Goal: Task Accomplishment & Management: Manage account settings

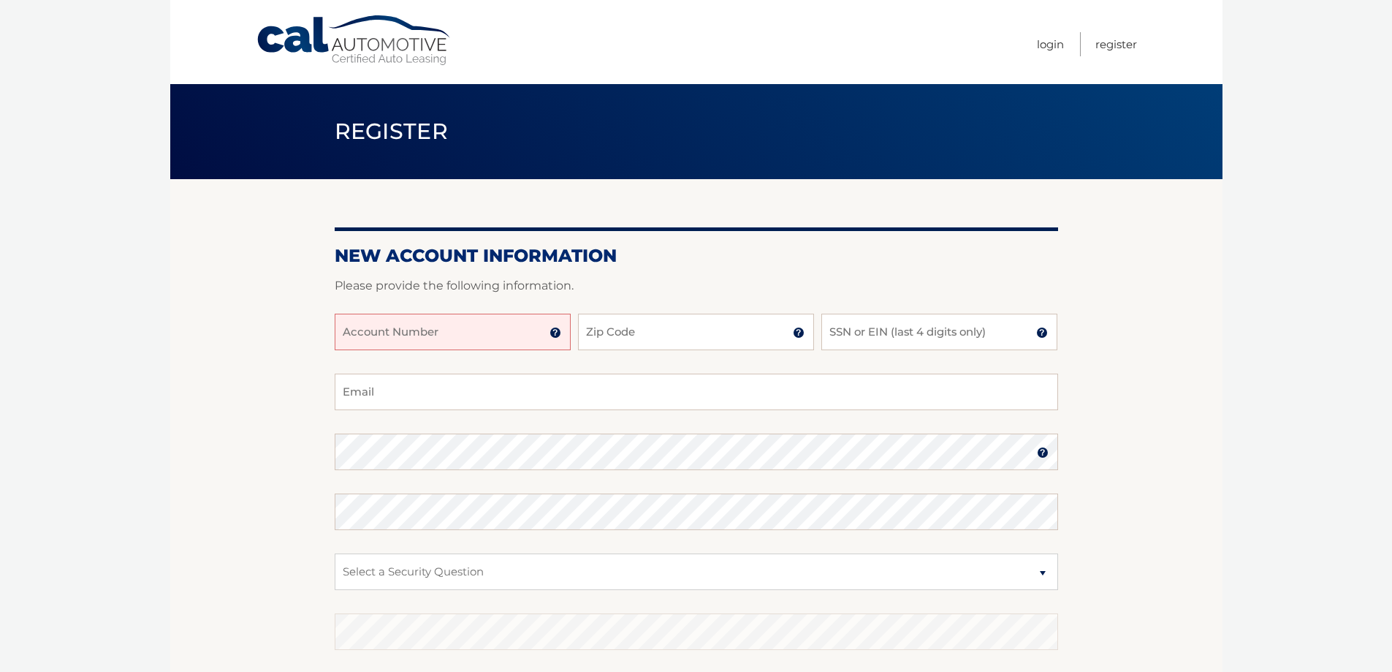
click at [508, 335] on input "Account Number" at bounding box center [453, 332] width 236 height 37
type input "44455983460"
click at [623, 333] on input "Zip Code" at bounding box center [696, 332] width 236 height 37
type input "14626"
type input "[EMAIL_ADDRESS][DOMAIN_NAME]"
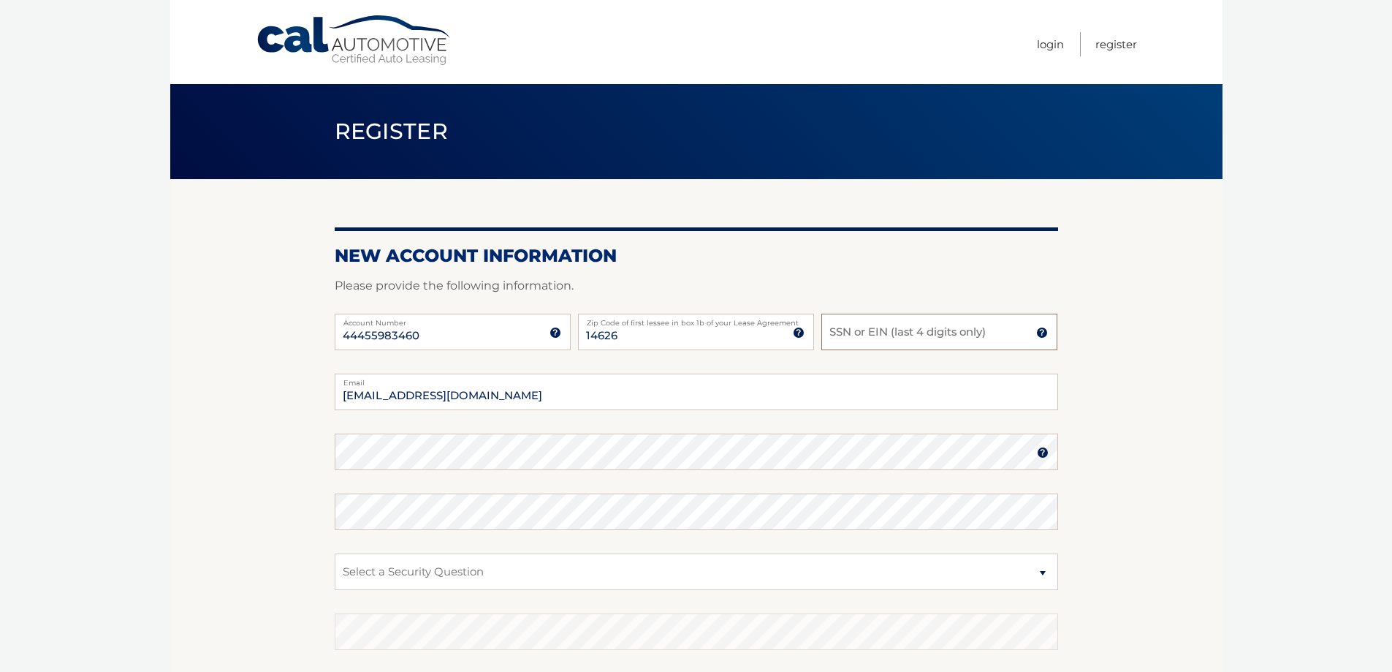
click at [874, 337] on input "SSN or EIN (last 4 digits only)" at bounding box center [940, 332] width 236 height 37
type input "1309"
click at [260, 471] on section "New Account Information Please provide the following information. 44455983460 A…" at bounding box center [696, 464] width 1052 height 571
click at [354, 572] on select "Select a Security Question What was the name of your elementary school? What is…" at bounding box center [697, 571] width 724 height 37
select select "2"
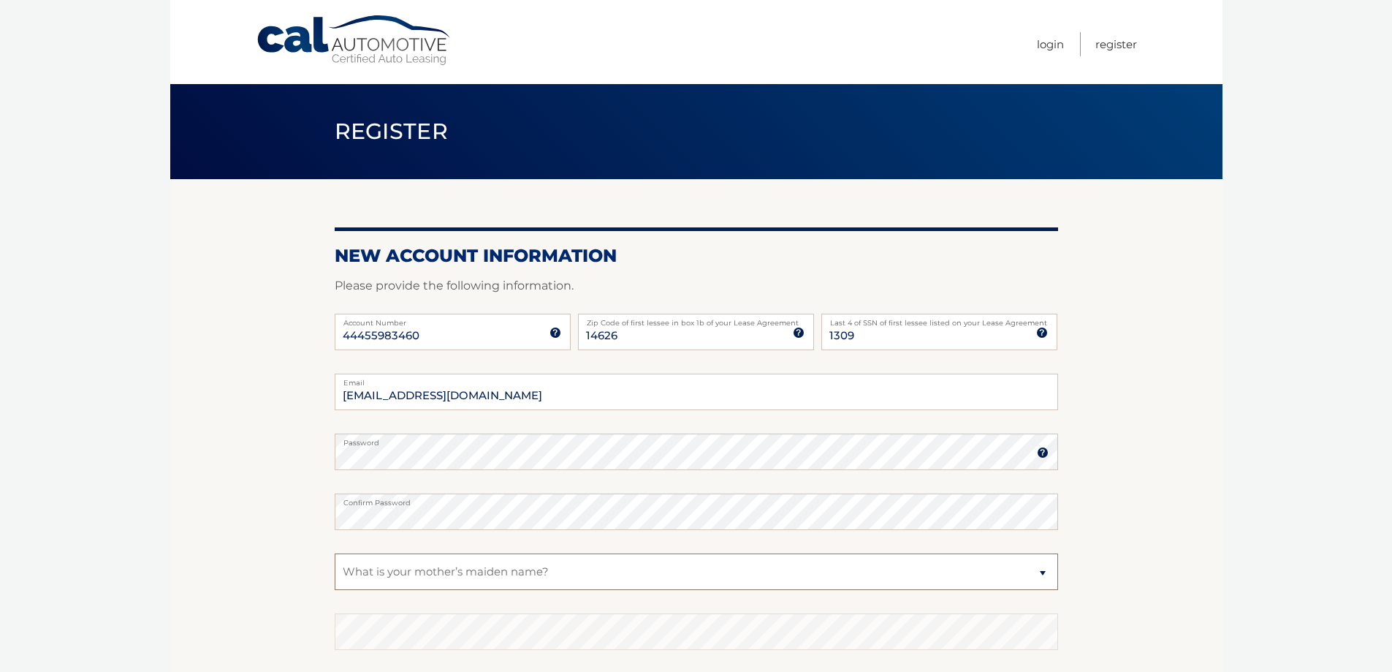
click at [335, 553] on select "Select a Security Question What was the name of your elementary school? What is…" at bounding box center [697, 571] width 724 height 37
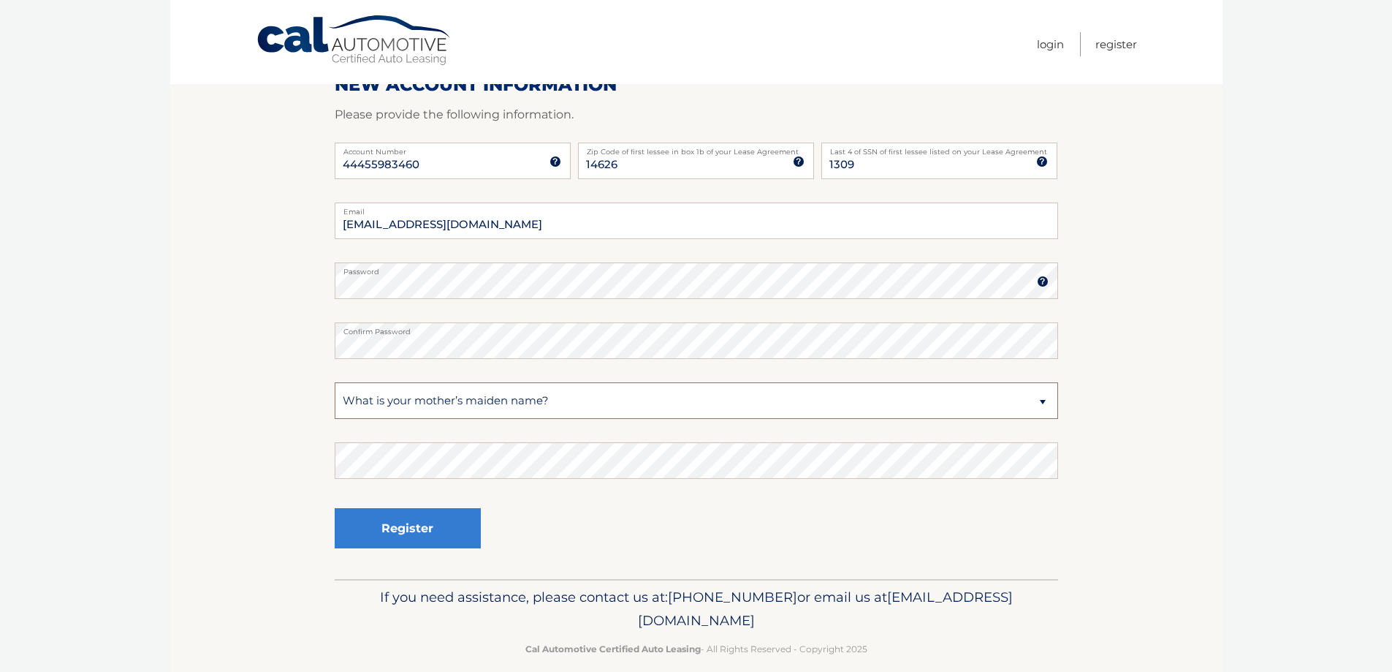
scroll to position [189, 0]
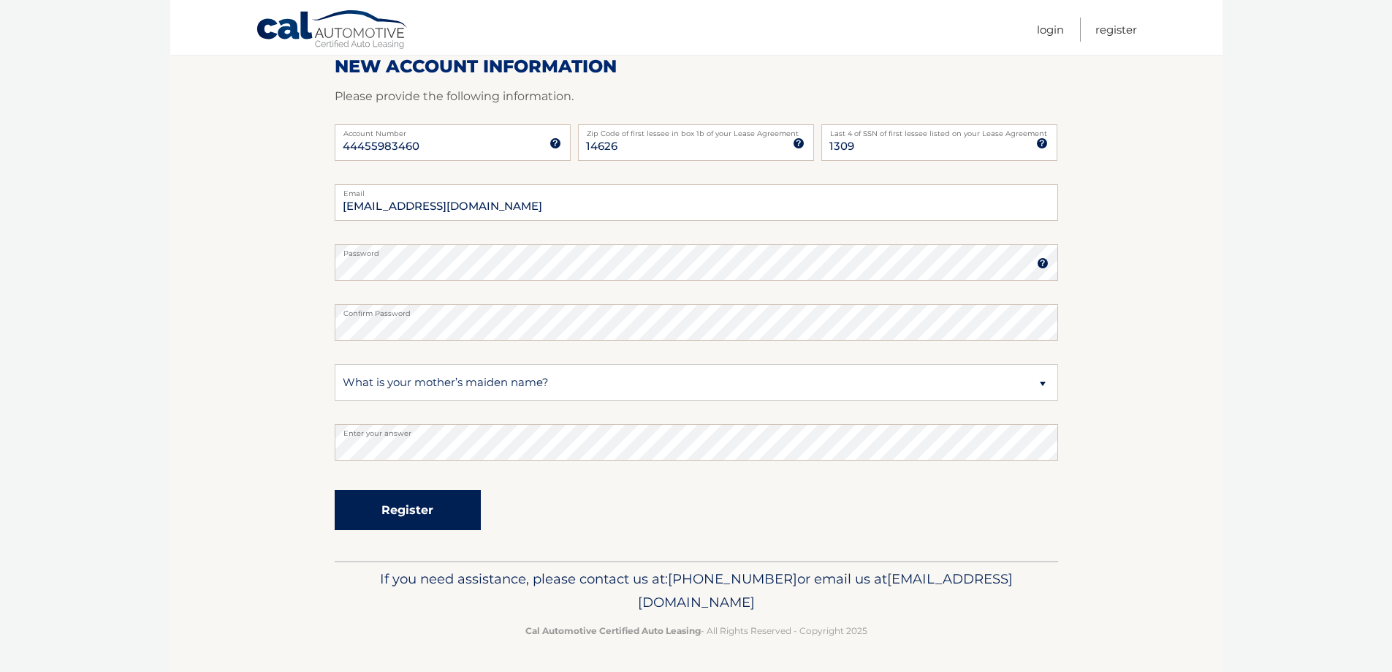
click at [408, 503] on button "Register" at bounding box center [408, 510] width 146 height 40
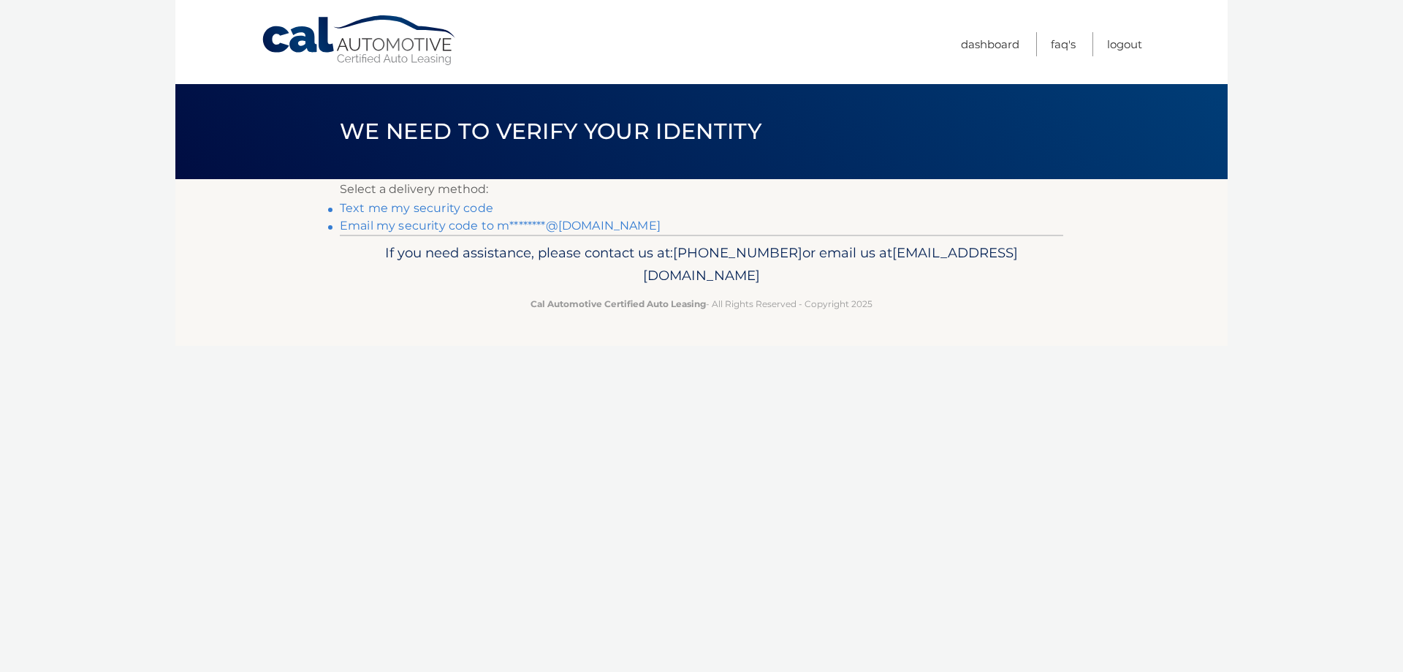
click at [431, 211] on link "Text me my security code" at bounding box center [416, 208] width 153 height 14
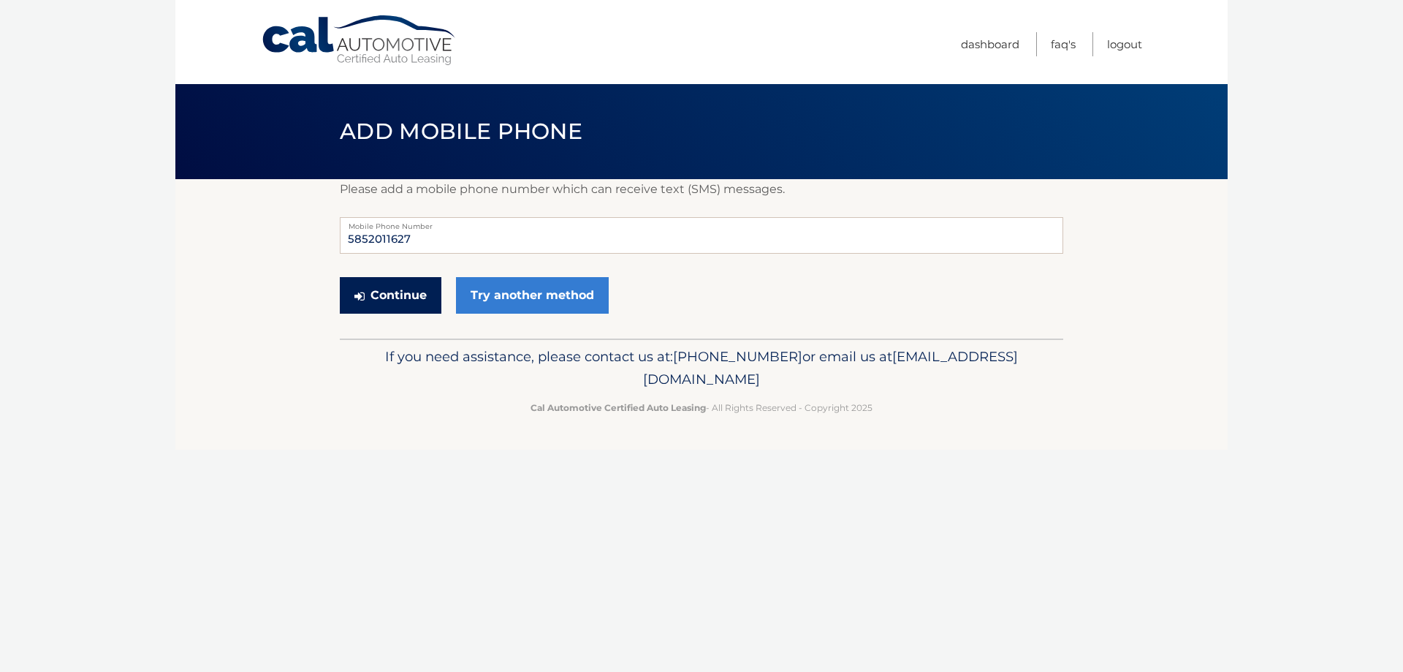
click at [412, 289] on button "Continue" at bounding box center [391, 295] width 102 height 37
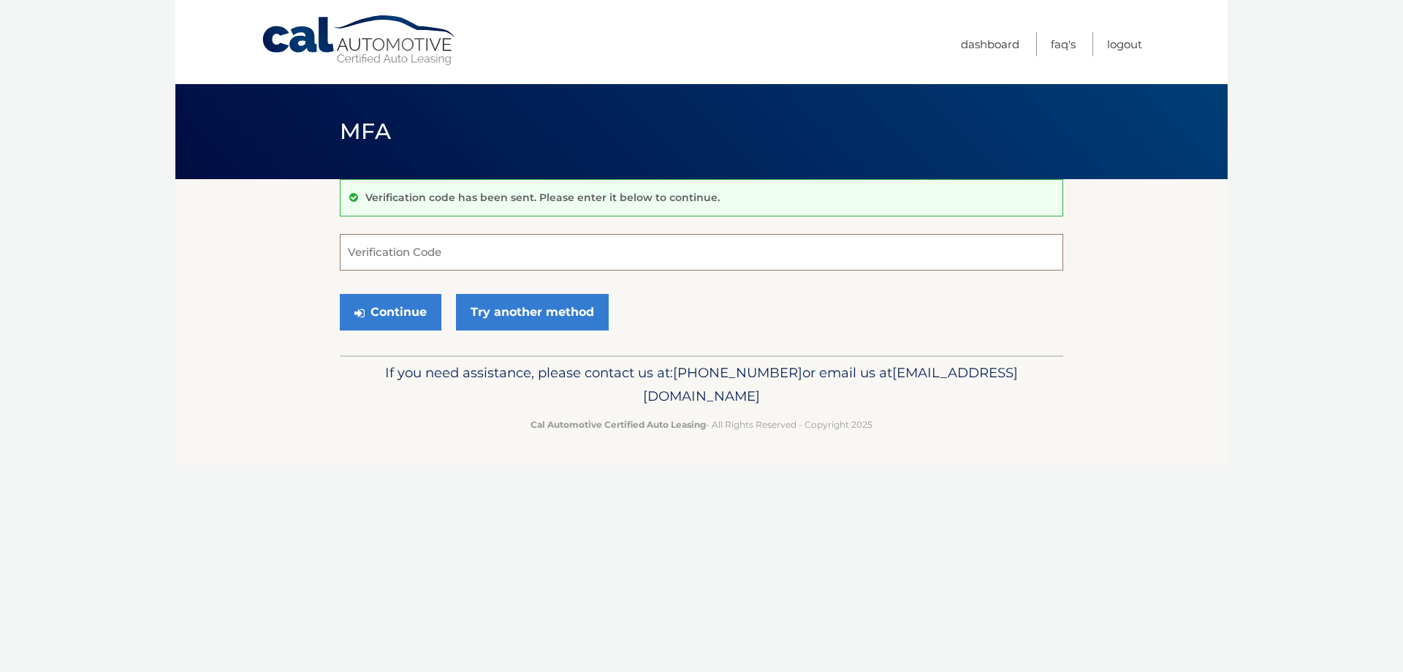
click at [440, 254] on input "Verification Code" at bounding box center [702, 252] width 724 height 37
type input "245774"
click at [373, 309] on button "Continue" at bounding box center [391, 312] width 102 height 37
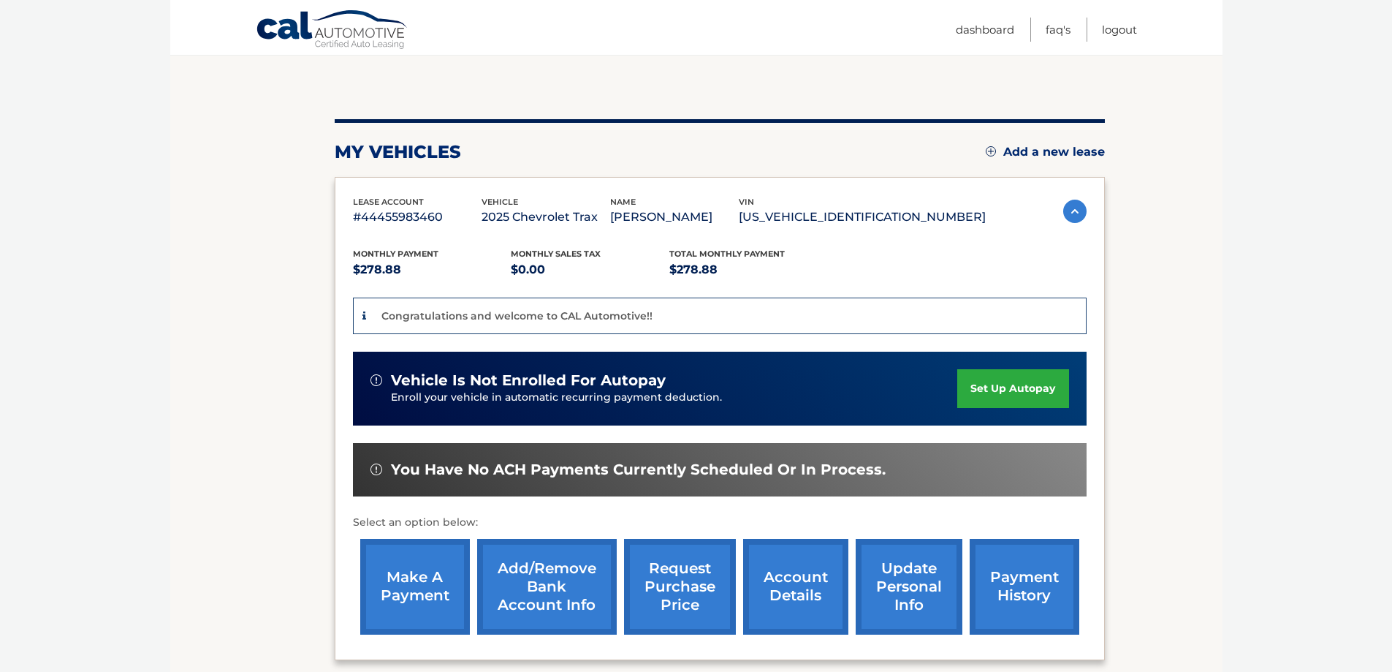
scroll to position [146, 0]
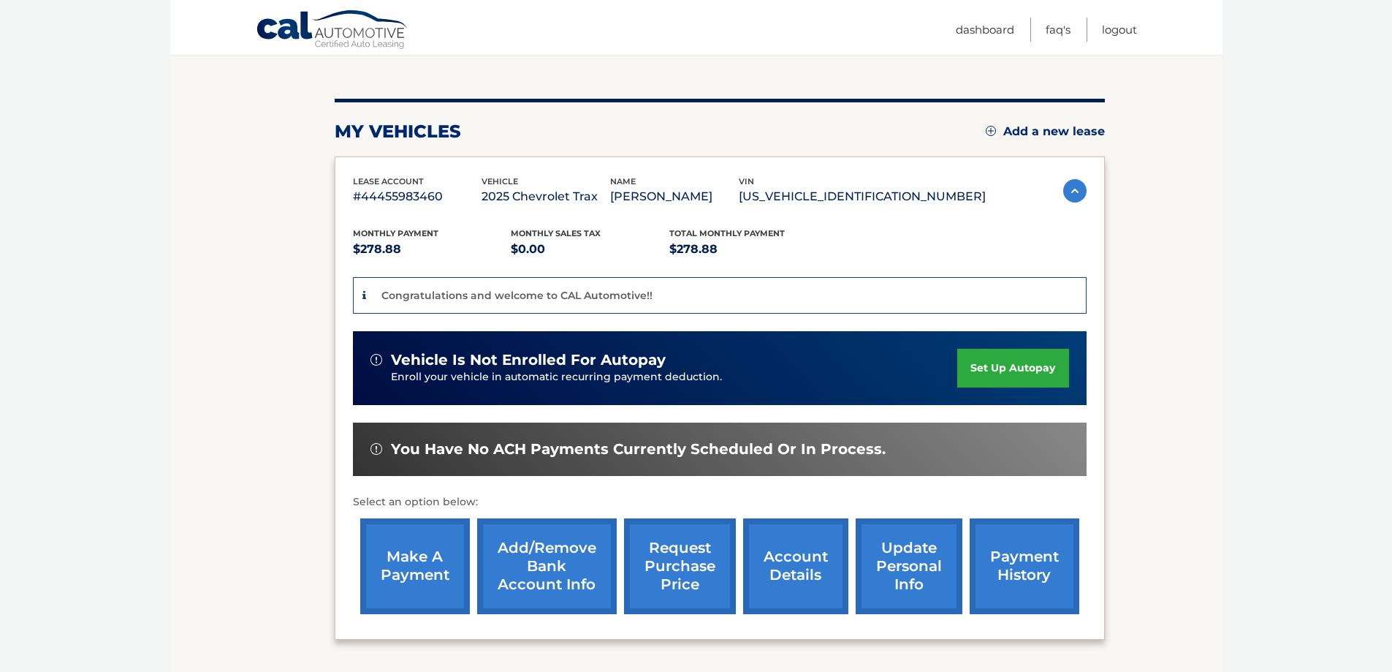
click at [569, 553] on link "Add/Remove bank account info" at bounding box center [547, 566] width 140 height 96
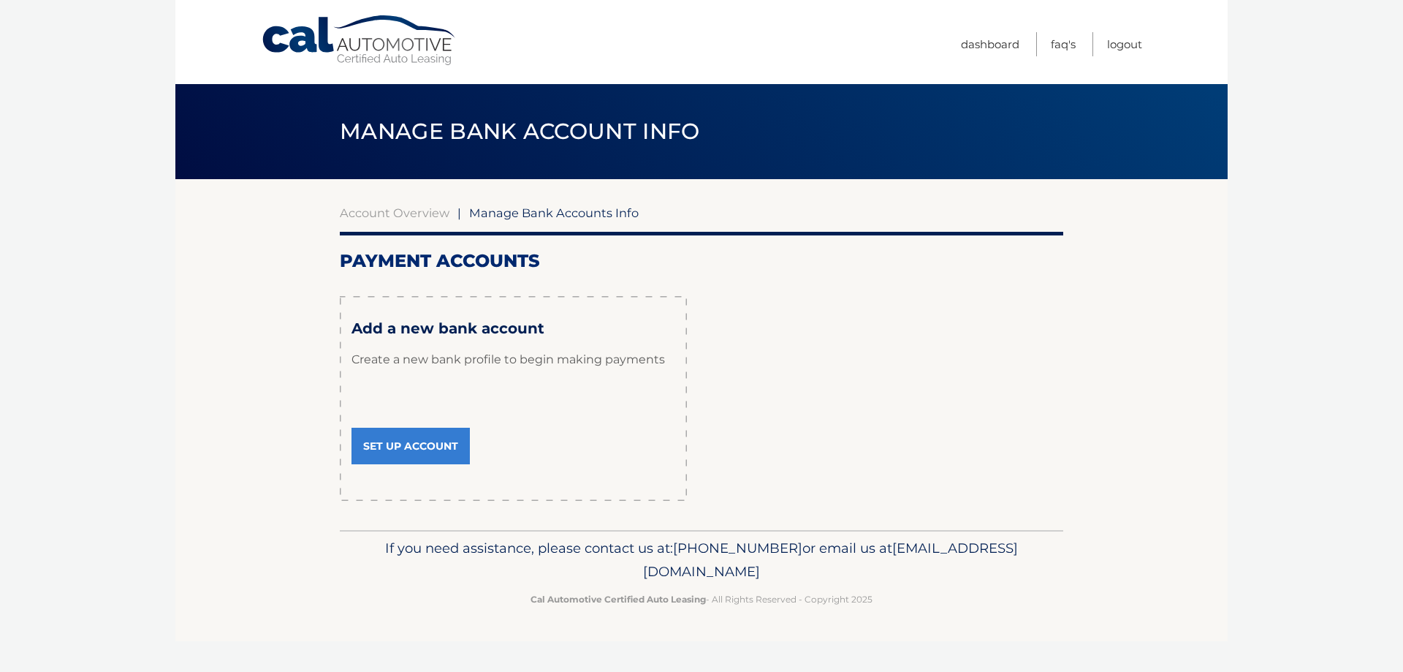
click at [420, 444] on link "Set Up Account" at bounding box center [411, 446] width 118 height 37
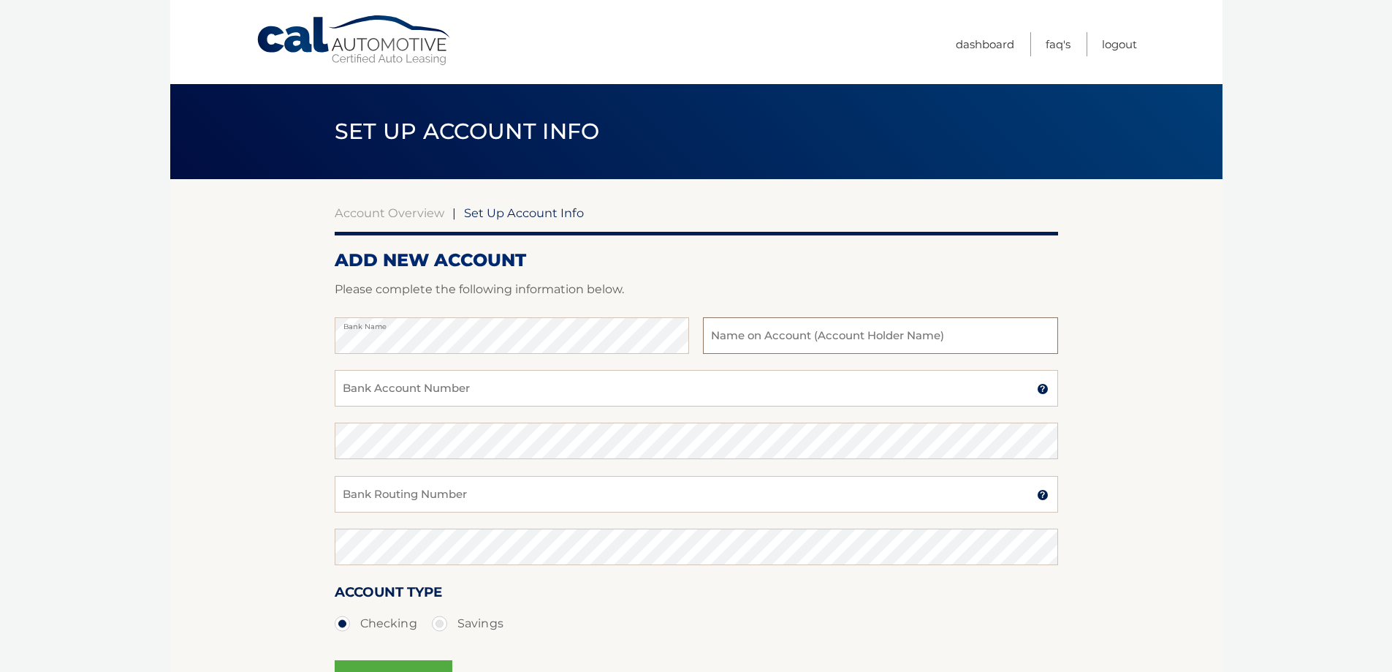
click at [790, 343] on input "text" at bounding box center [880, 335] width 354 height 37
type input "Alan Alexander"
click at [466, 389] on input "Bank Account Number" at bounding box center [697, 388] width 724 height 37
type input "000535719094"
click at [468, 493] on input "Bank Routing Number" at bounding box center [697, 494] width 724 height 37
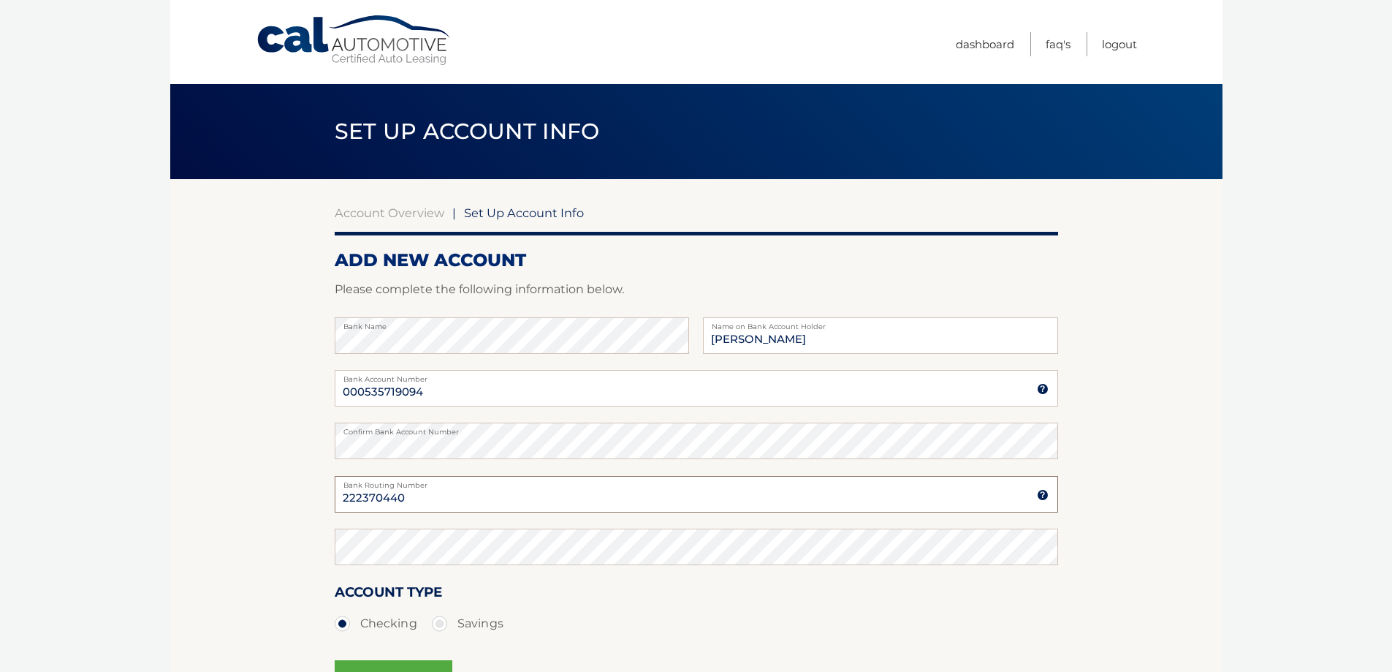
type input "222370440"
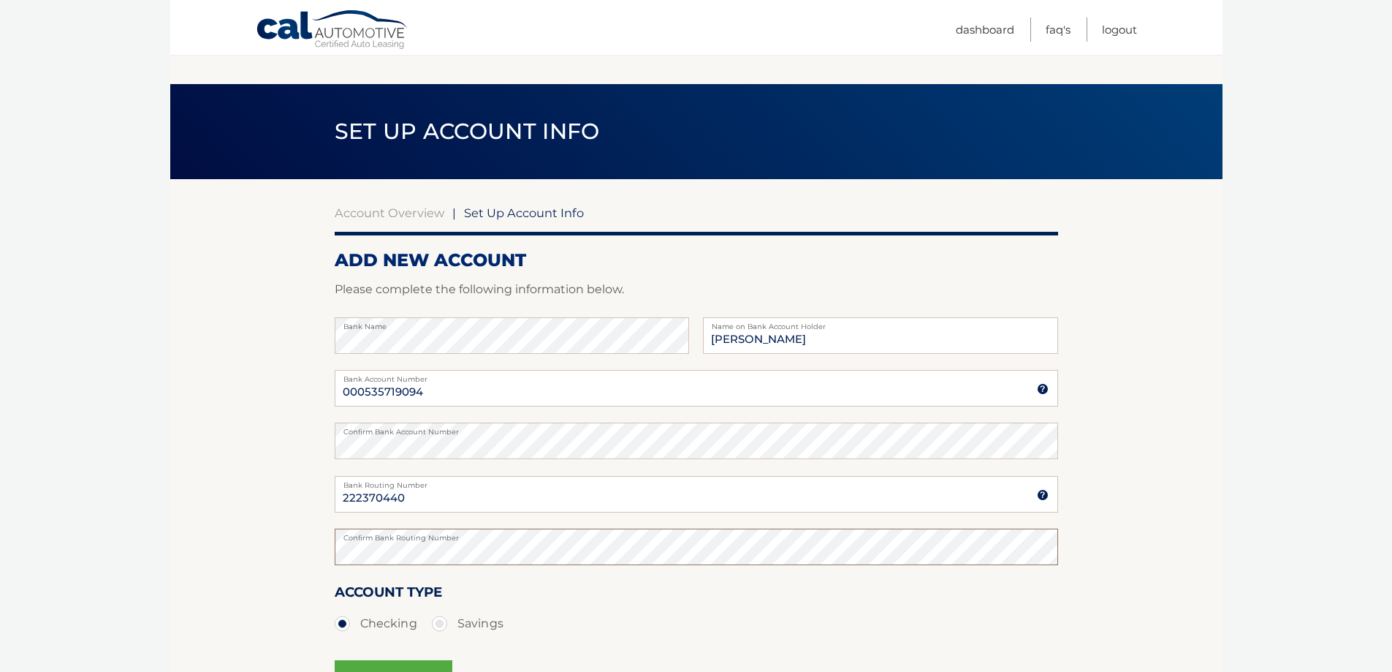
scroll to position [176, 0]
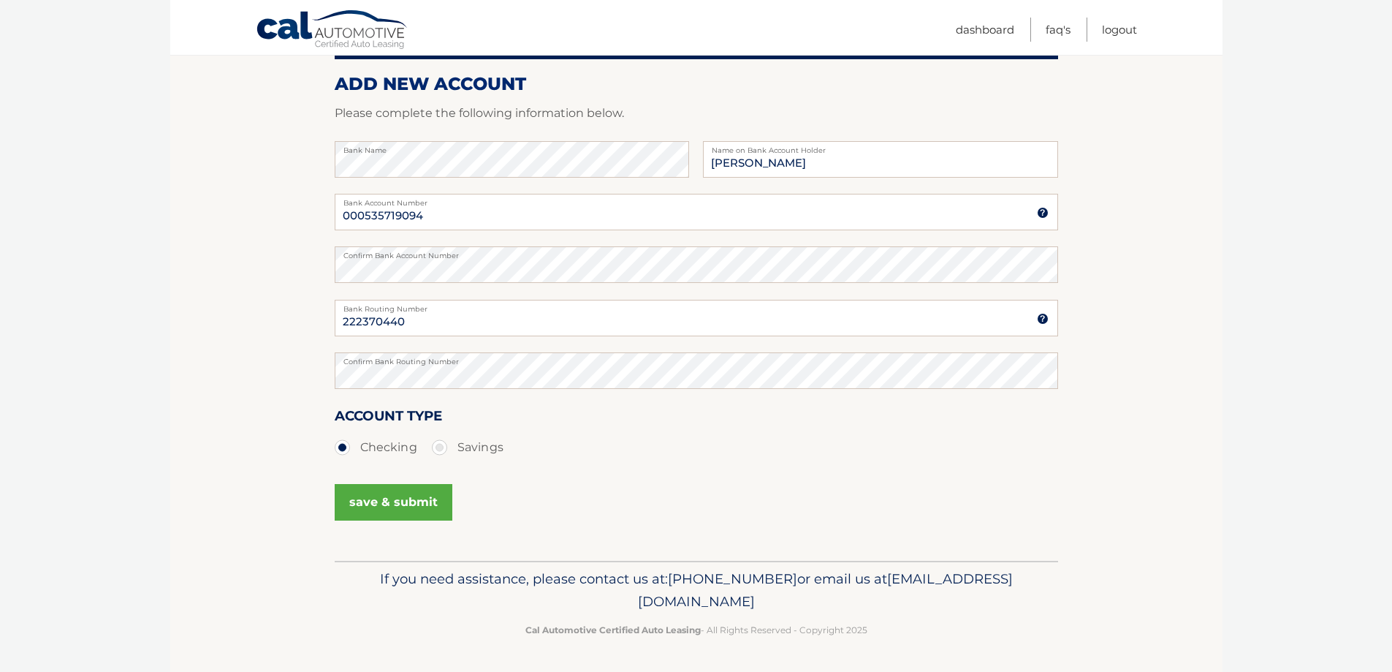
click at [399, 496] on button "save & submit" at bounding box center [394, 502] width 118 height 37
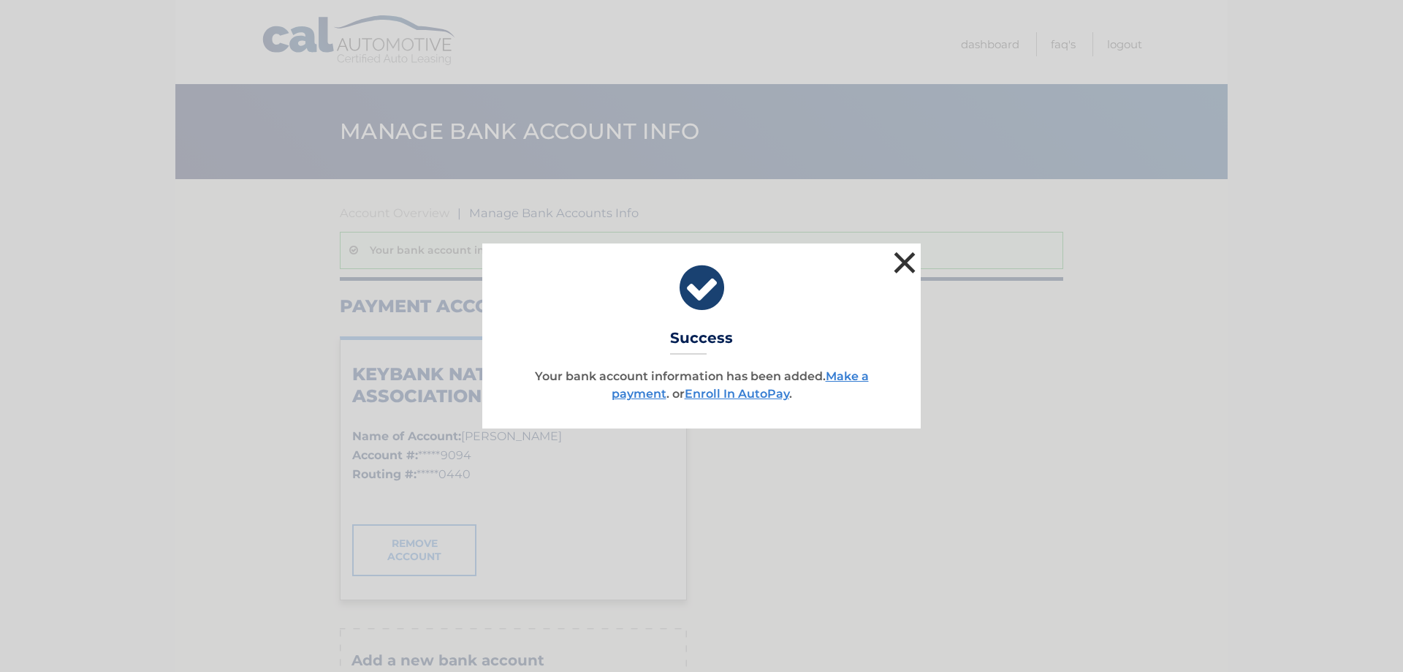
click at [908, 267] on button "×" at bounding box center [904, 262] width 29 height 29
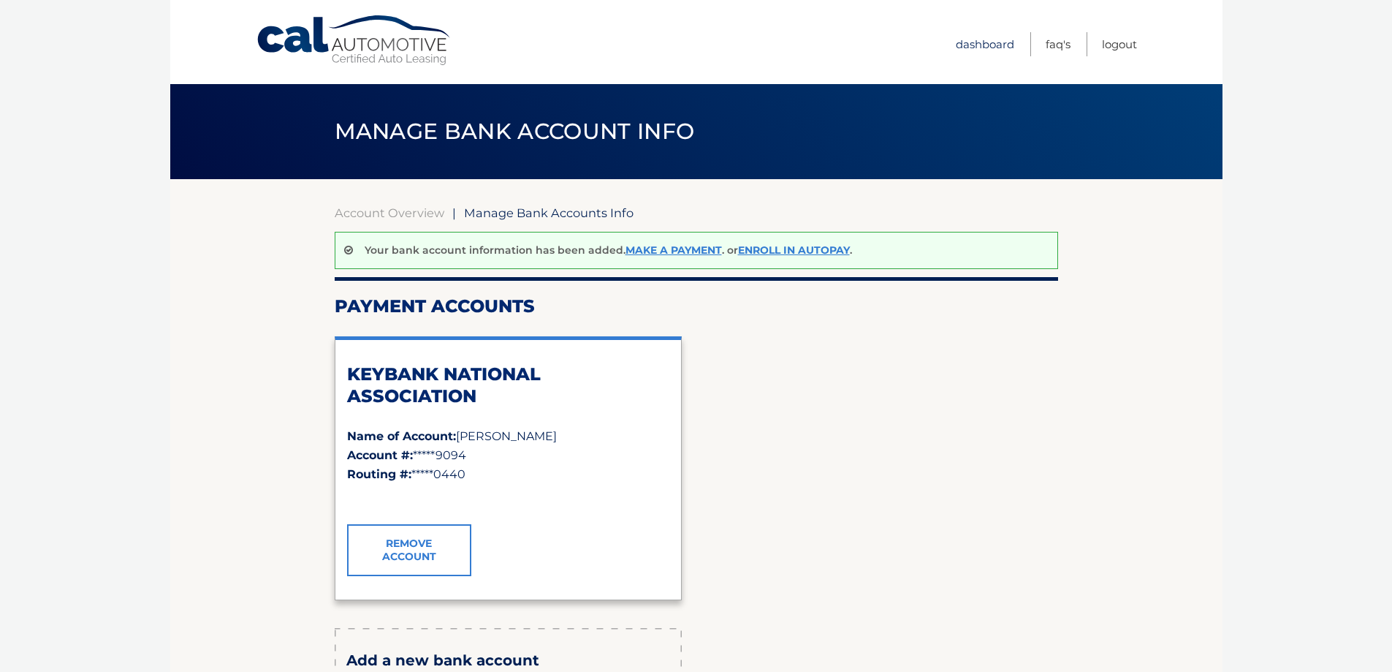
click at [972, 45] on link "Dashboard" at bounding box center [985, 44] width 58 height 24
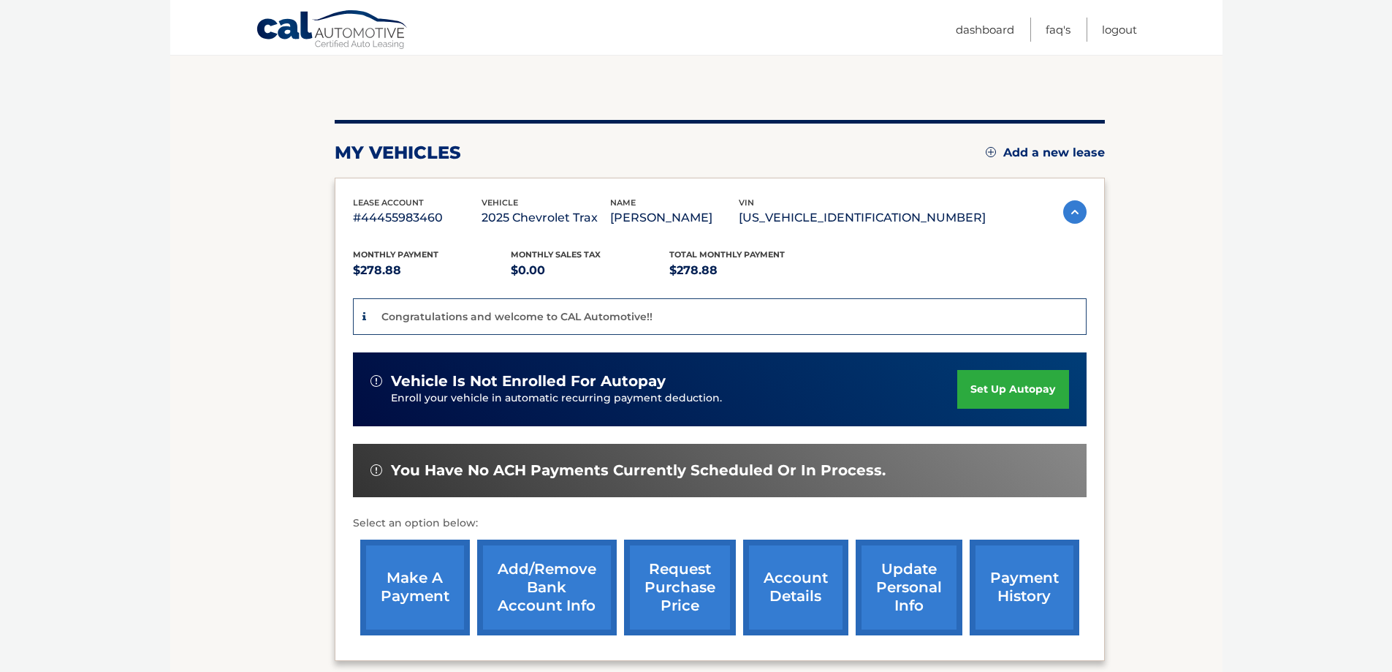
scroll to position [146, 0]
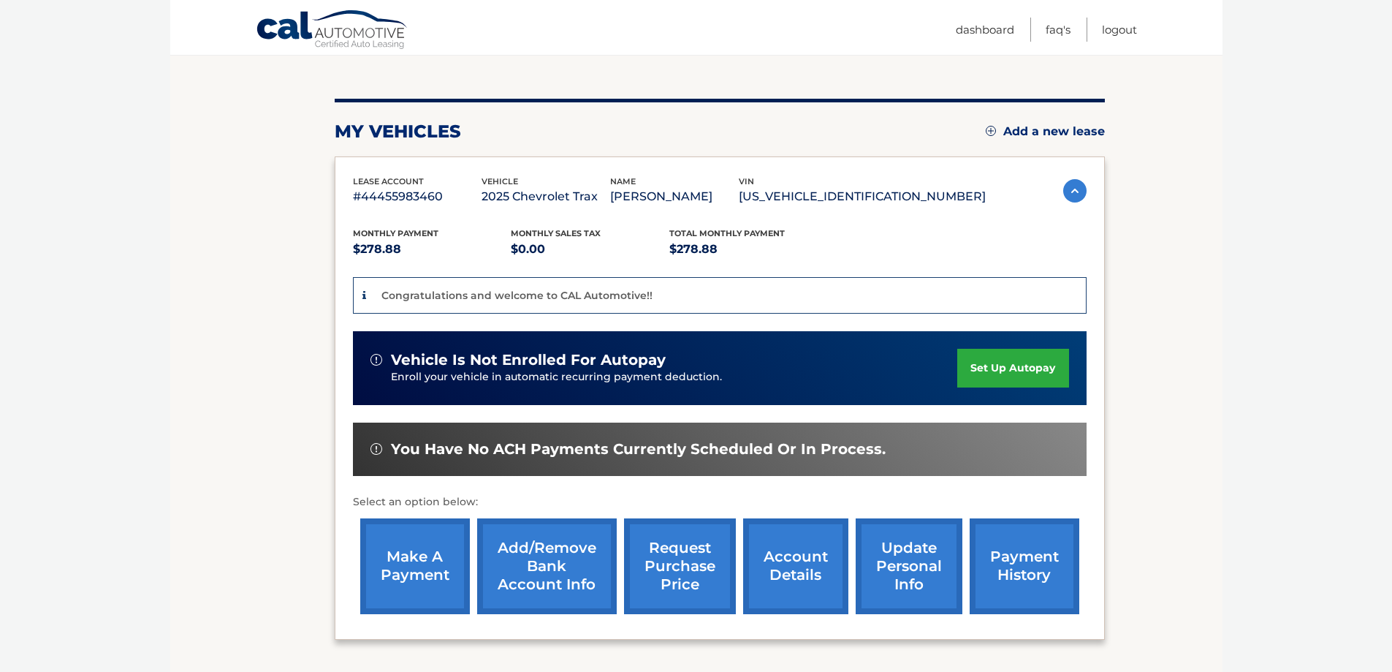
click at [534, 292] on p "Congratulations and welcome to CAL Automotive!!" at bounding box center [517, 295] width 271 height 13
click at [1072, 194] on img at bounding box center [1074, 190] width 23 height 23
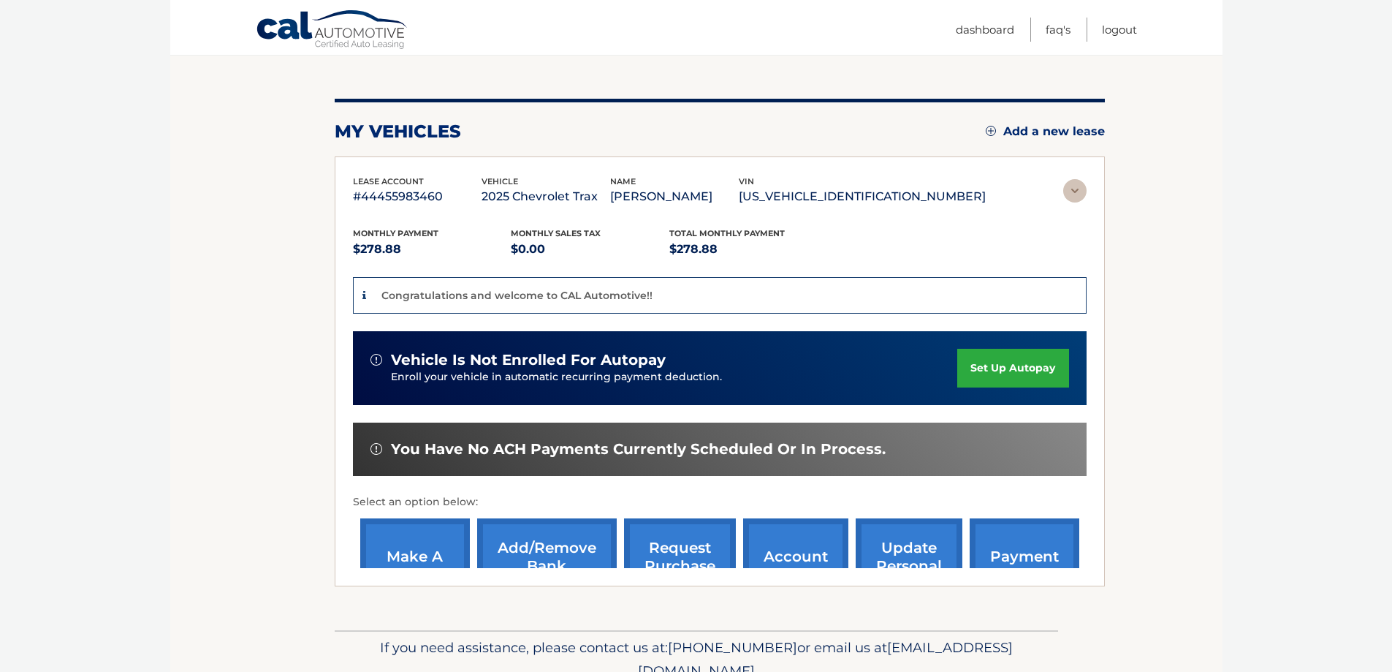
scroll to position [0, 0]
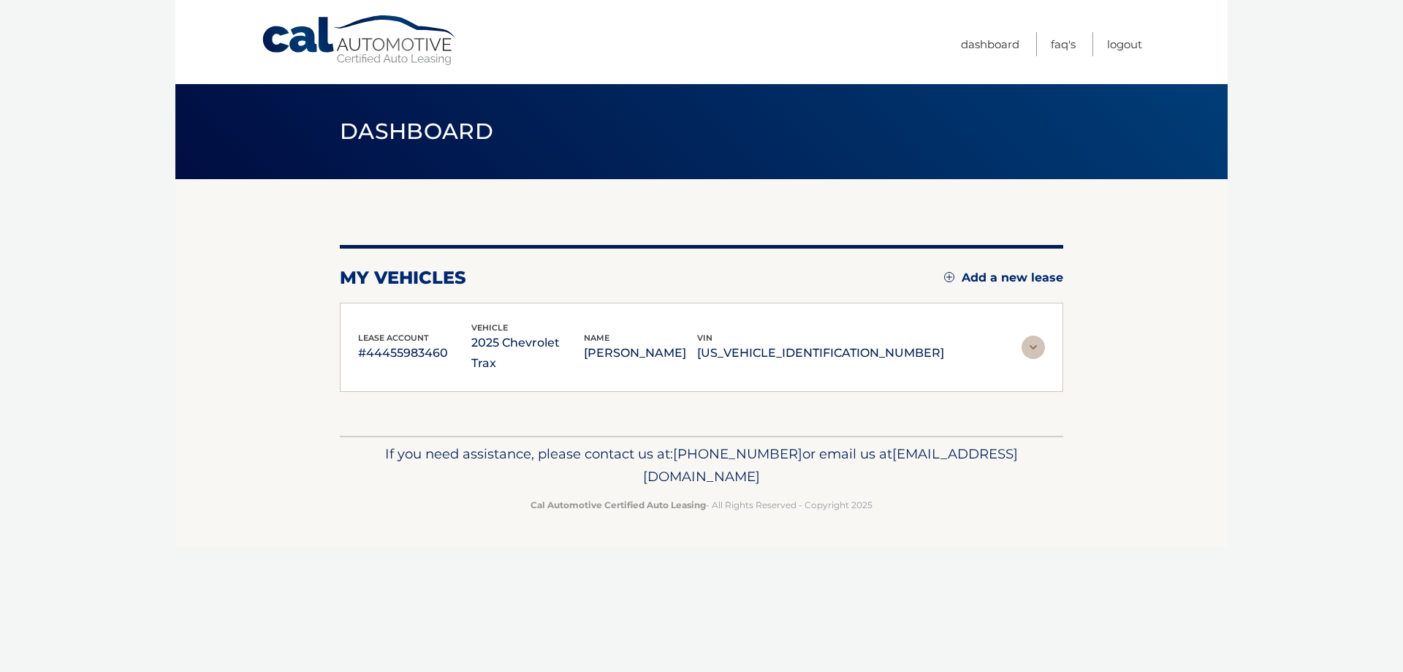
click at [1034, 337] on img at bounding box center [1033, 346] width 23 height 23
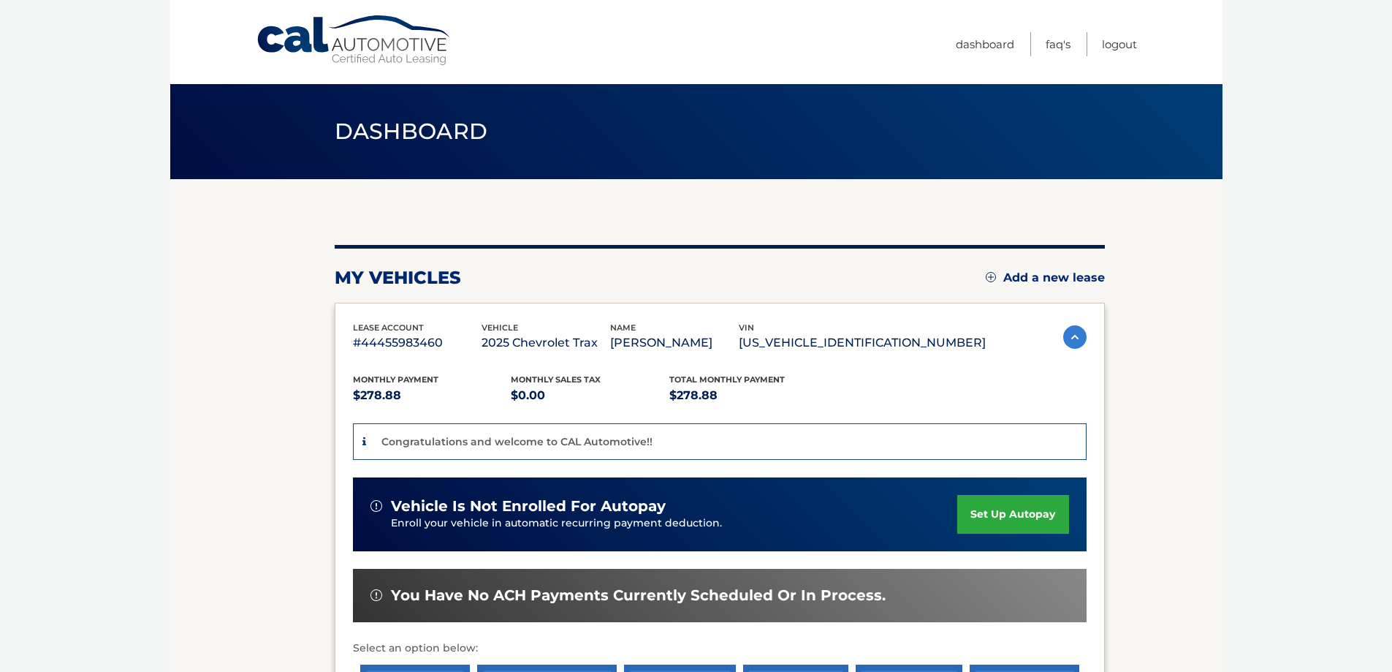
scroll to position [219, 0]
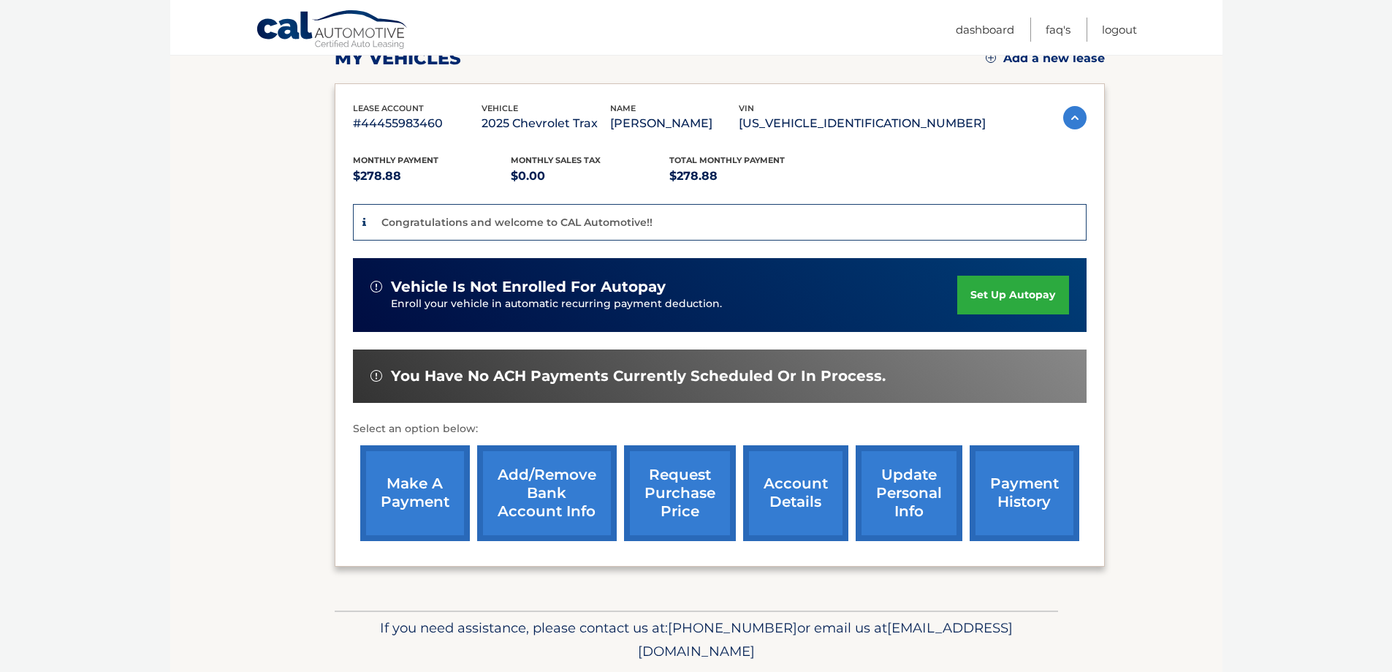
click at [820, 501] on link "account details" at bounding box center [795, 493] width 105 height 96
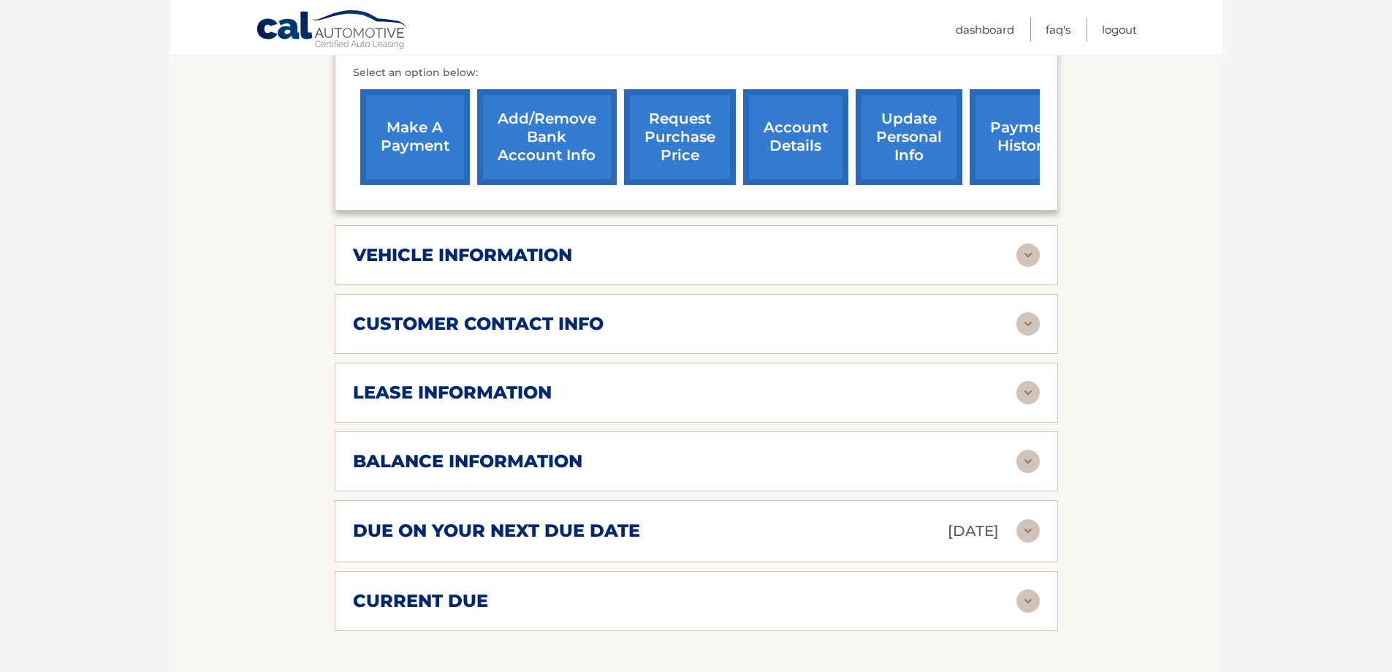
scroll to position [585, 0]
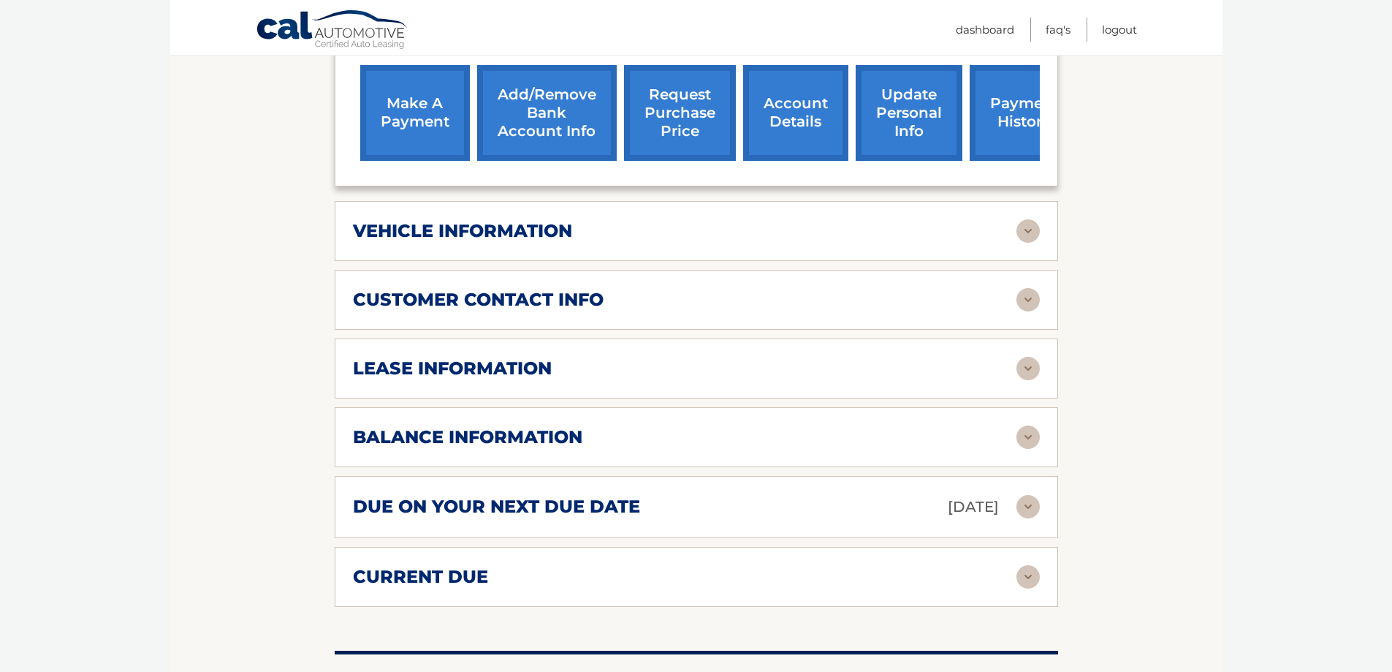
click at [1031, 495] on img at bounding box center [1028, 506] width 23 height 23
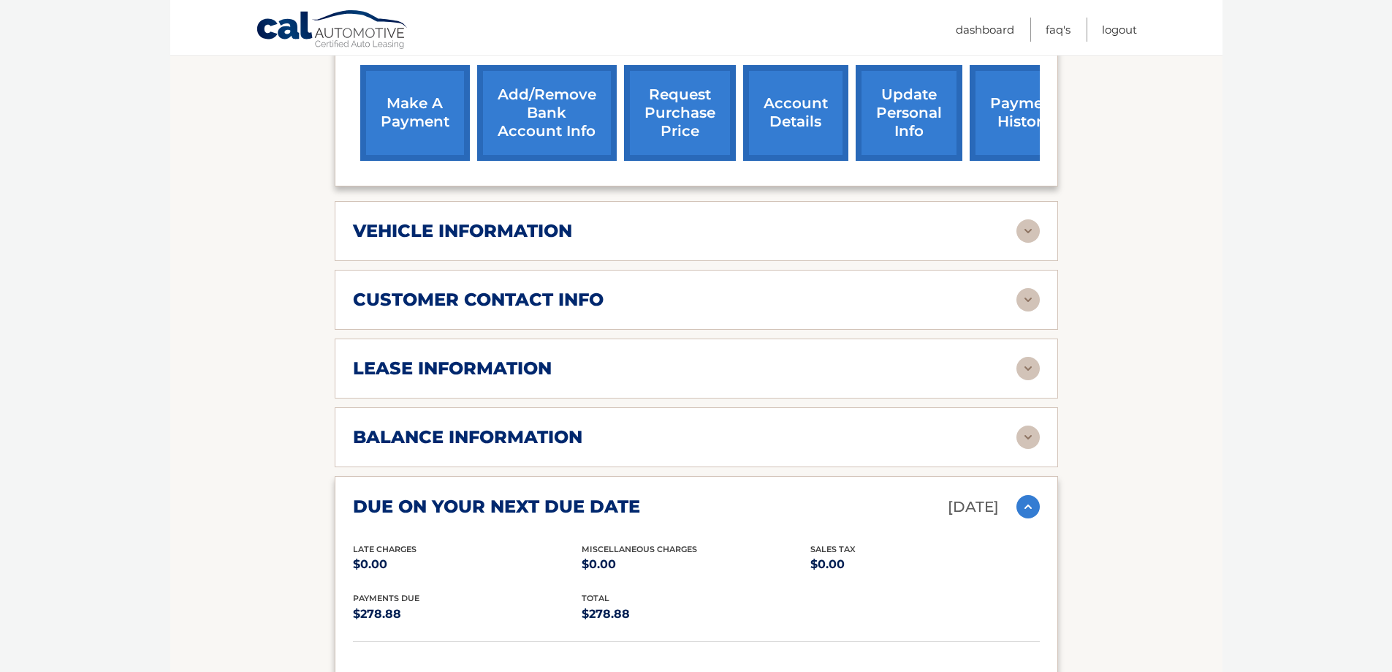
scroll to position [804, 0]
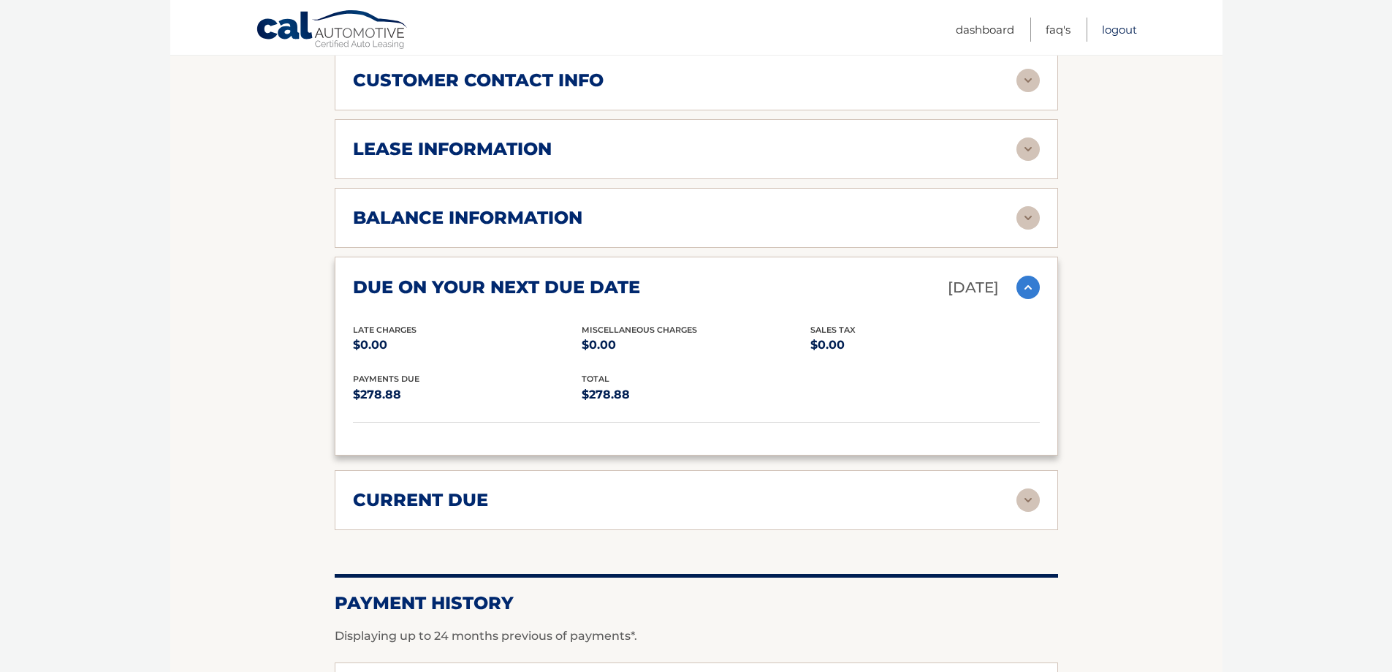
click at [1115, 39] on link "Logout" at bounding box center [1119, 30] width 35 height 24
